Goal: Find specific fact: Find specific fact

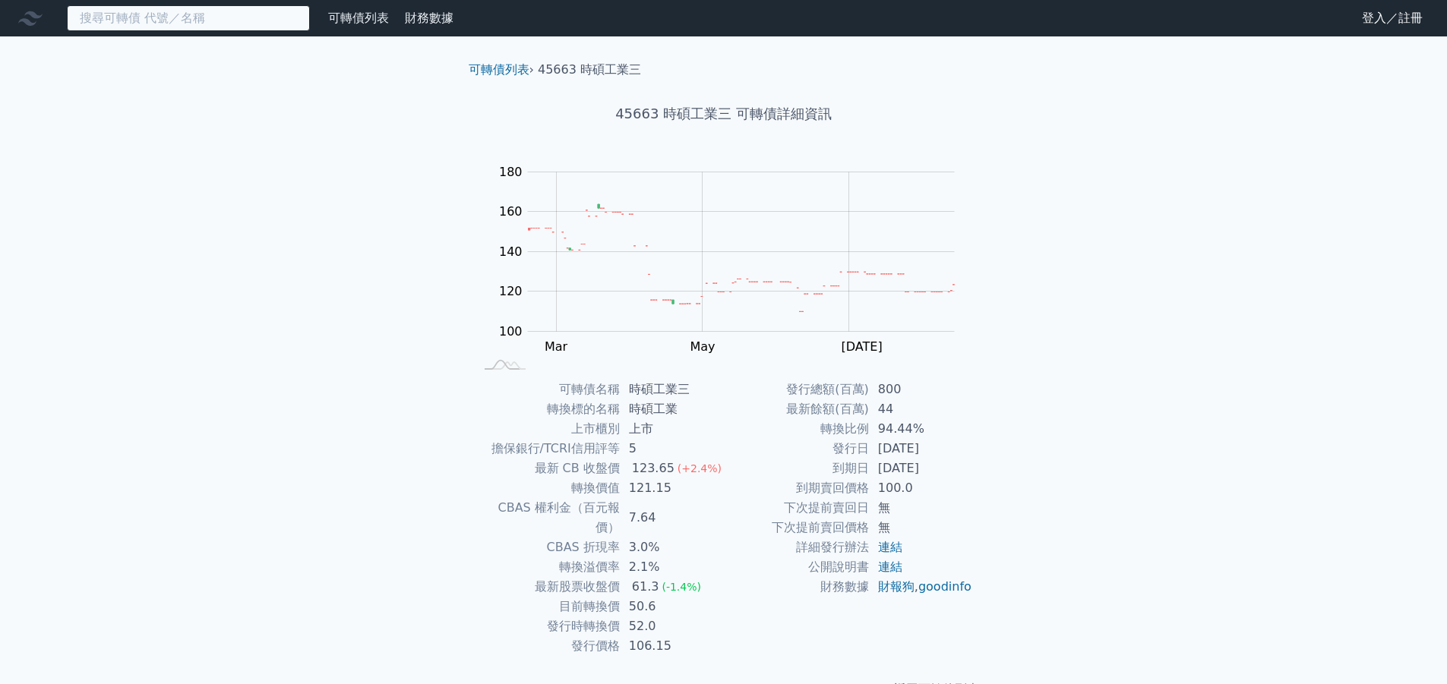
click at [214, 17] on input at bounding box center [188, 18] width 243 height 26
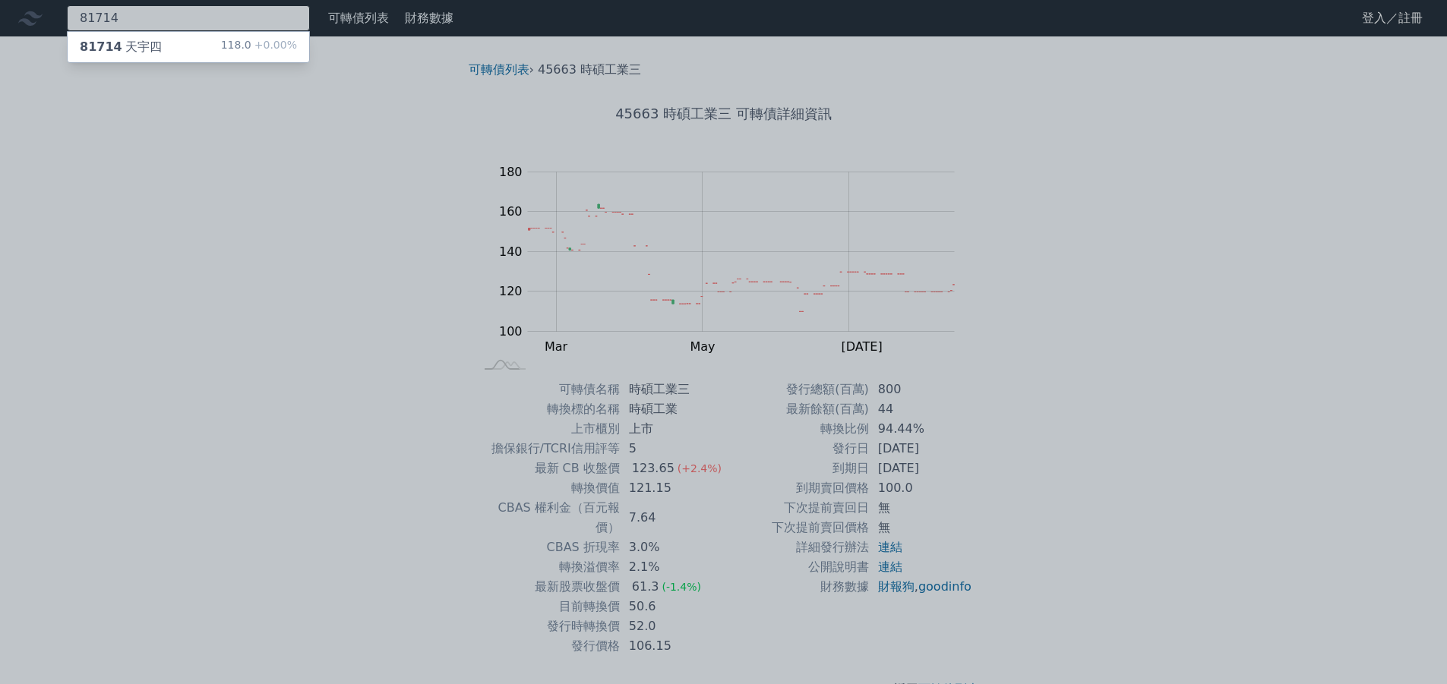
type input "81714"
click at [172, 32] on div "81714 天宇四 118.0 +0.00%" at bounding box center [188, 47] width 241 height 30
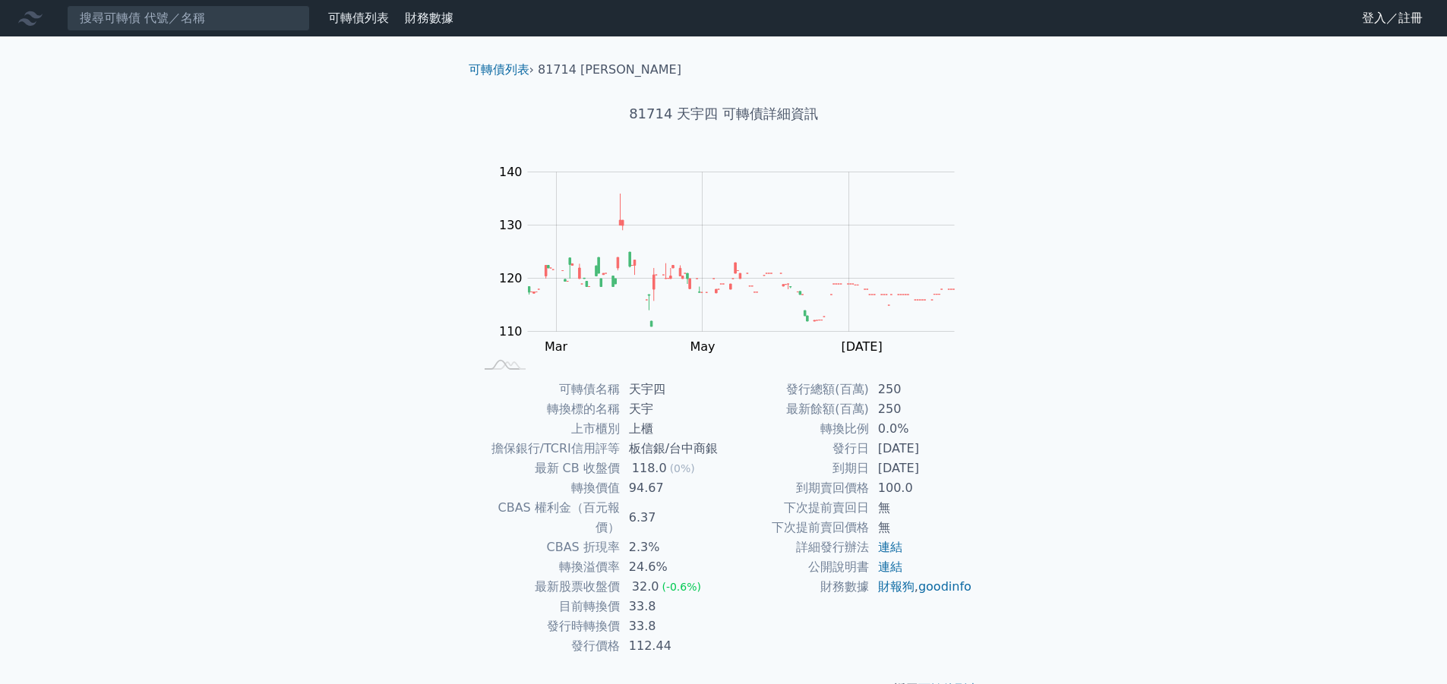
click at [645, 500] on td "6.37" at bounding box center [672, 517] width 104 height 39
click at [645, 488] on td "94.67" at bounding box center [672, 488] width 104 height 20
copy td "94.67"
